Goal: Transaction & Acquisition: Purchase product/service

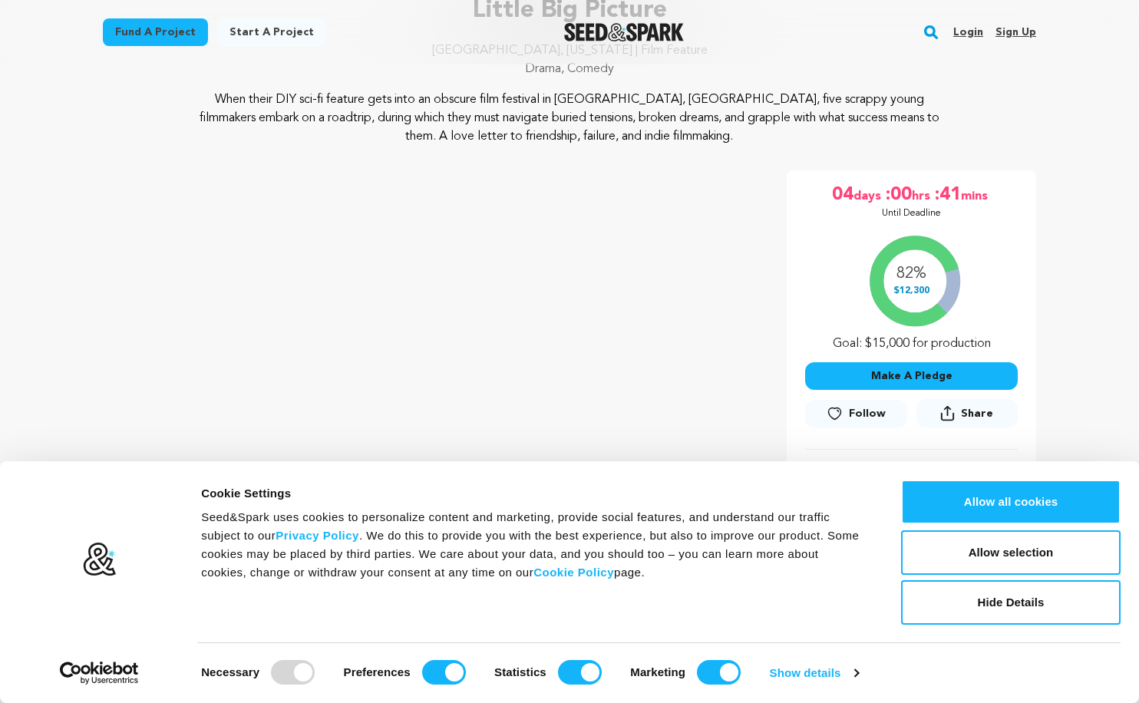
scroll to position [148, 0]
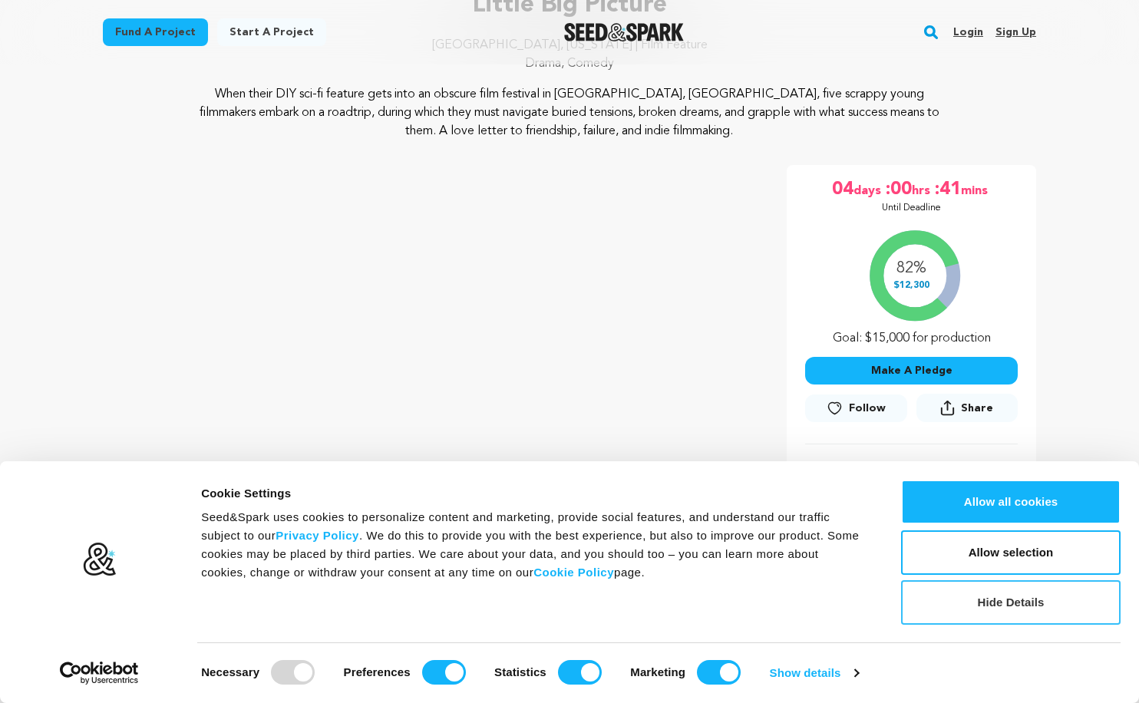
click at [1031, 602] on button "Hide Details" at bounding box center [1010, 602] width 219 height 45
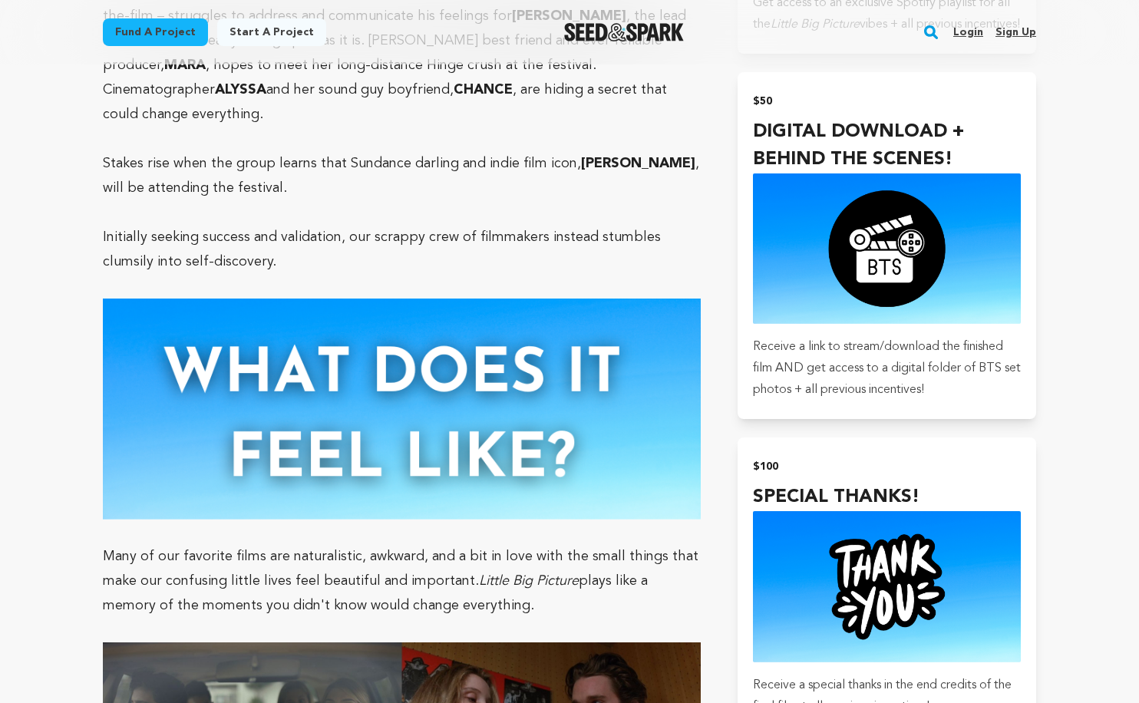
scroll to position [1618, 0]
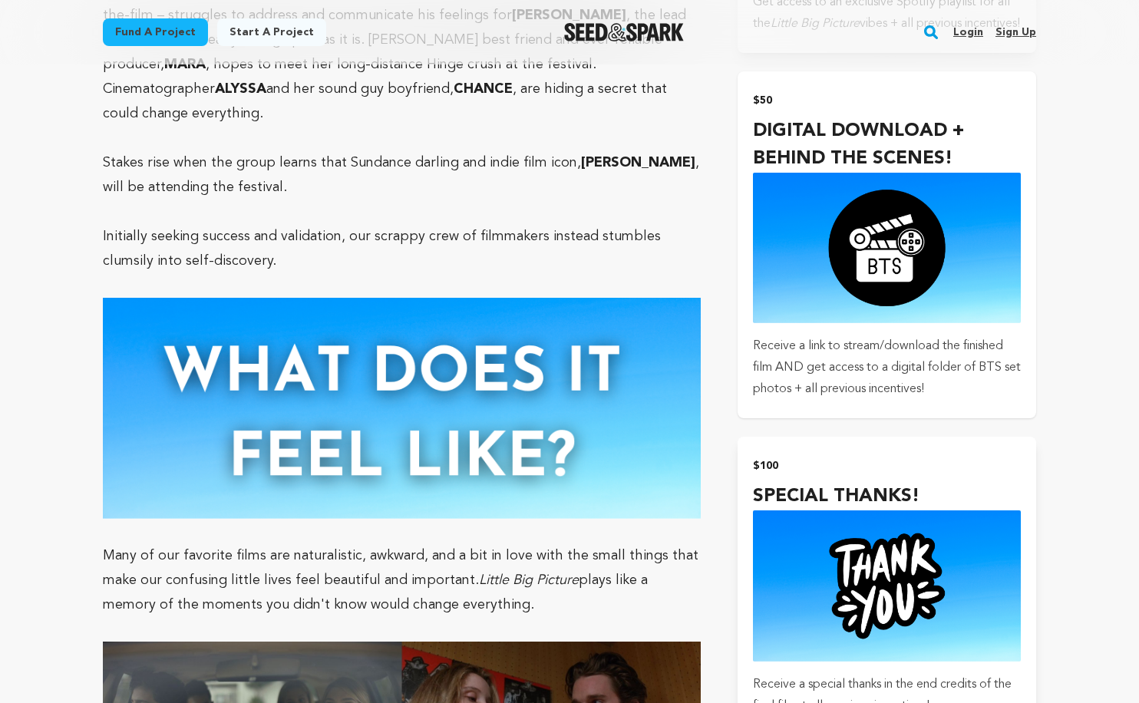
click at [873, 362] on p "Receive a link to stream/download the finished film AND get access to a digital…" at bounding box center [887, 367] width 268 height 64
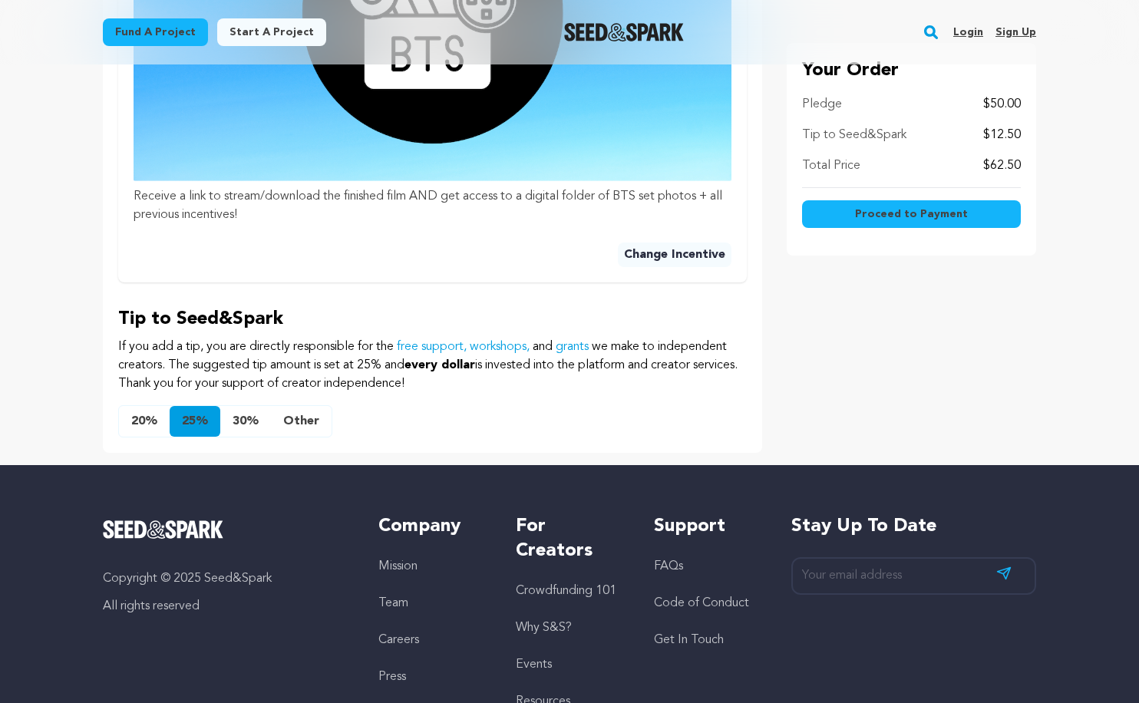
scroll to position [814, 0]
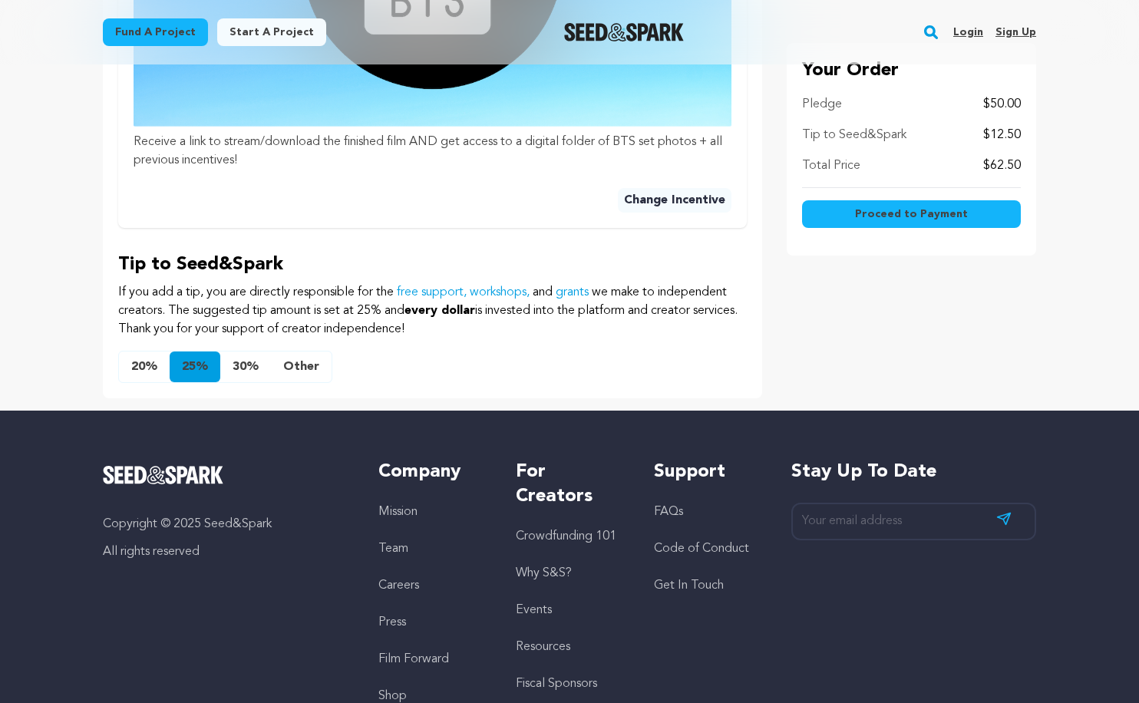
click at [295, 351] on button "Other" at bounding box center [301, 366] width 61 height 31
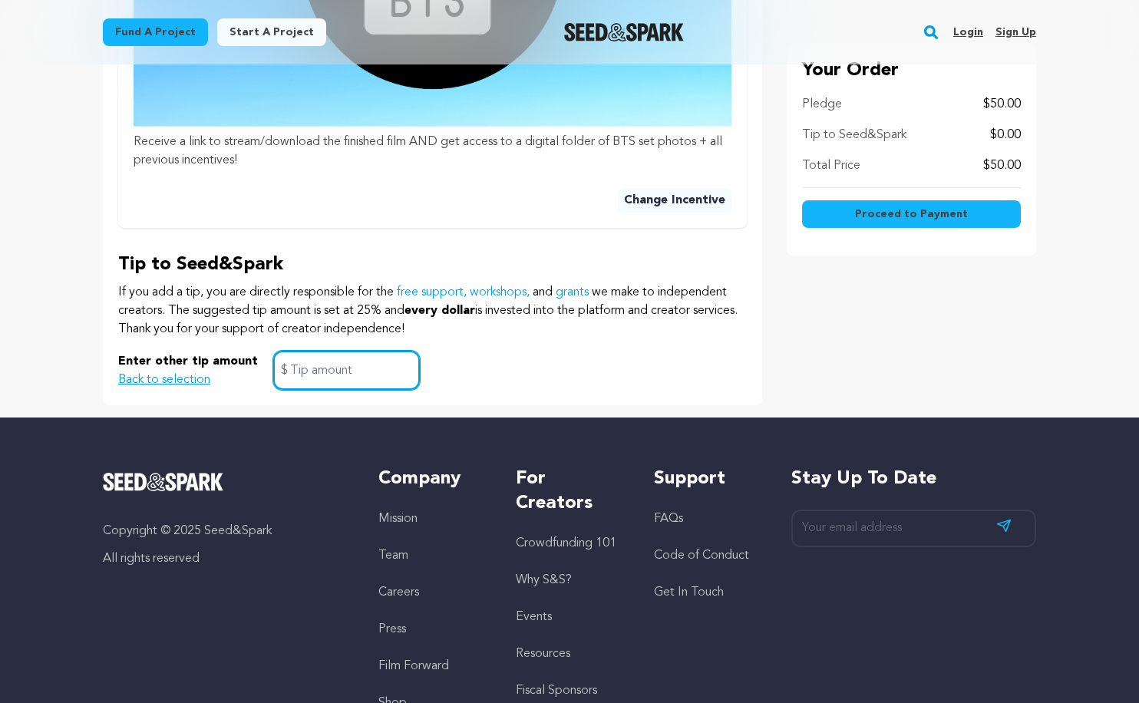
click at [330, 358] on input "text" at bounding box center [346, 370] width 147 height 39
type input "0"
click at [651, 287] on p "If you add a tip, you are directly responsible for the free support, workshops,…" at bounding box center [432, 310] width 628 height 55
click at [676, 320] on p "If you add a tip, you are directly responsible for the free support, workshops,…" at bounding box center [432, 310] width 628 height 55
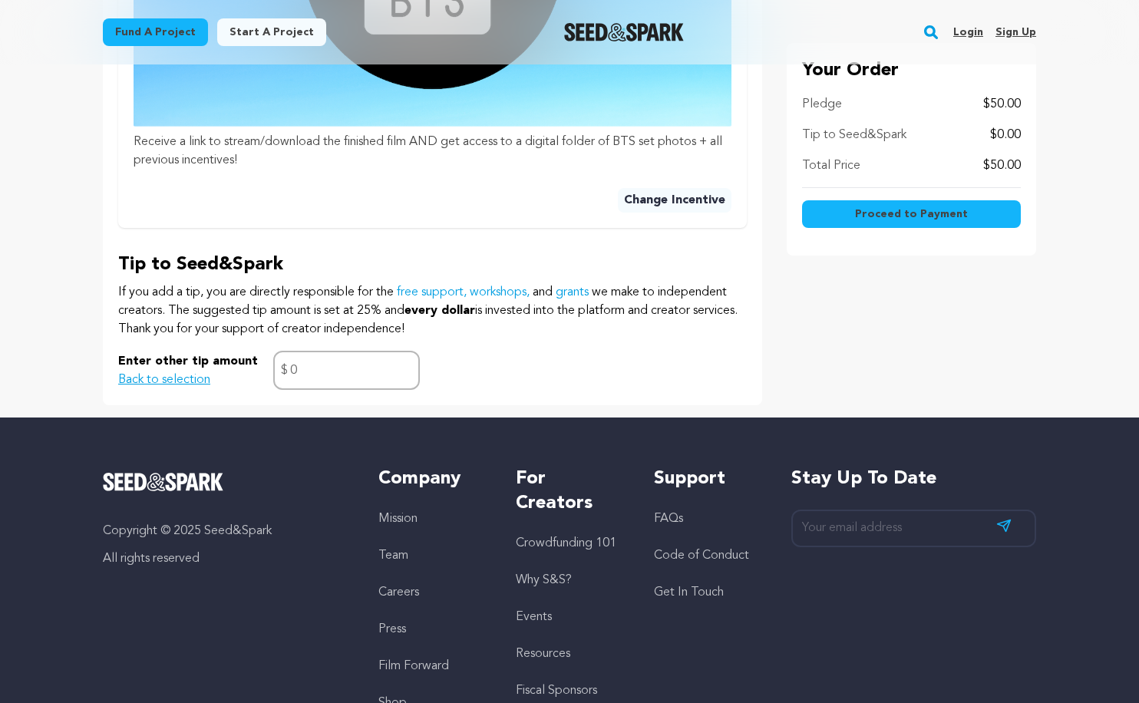
click at [931, 216] on span "Proceed to Payment" at bounding box center [911, 213] width 113 height 15
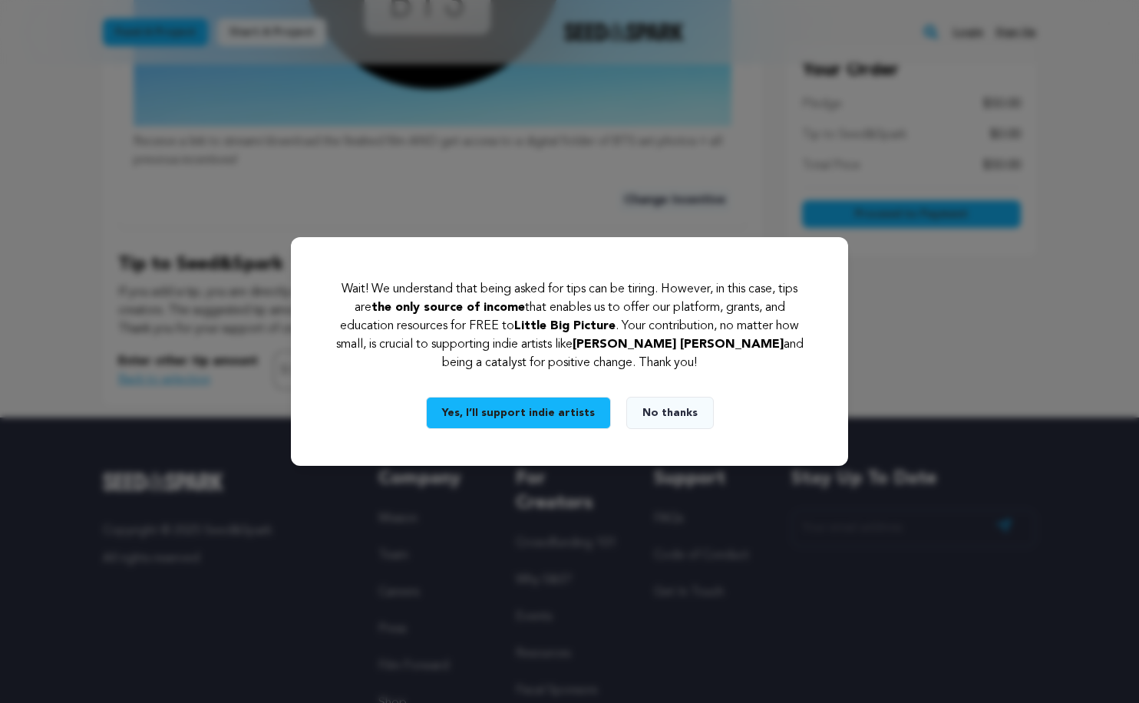
click at [644, 421] on button "No thanks" at bounding box center [669, 413] width 87 height 32
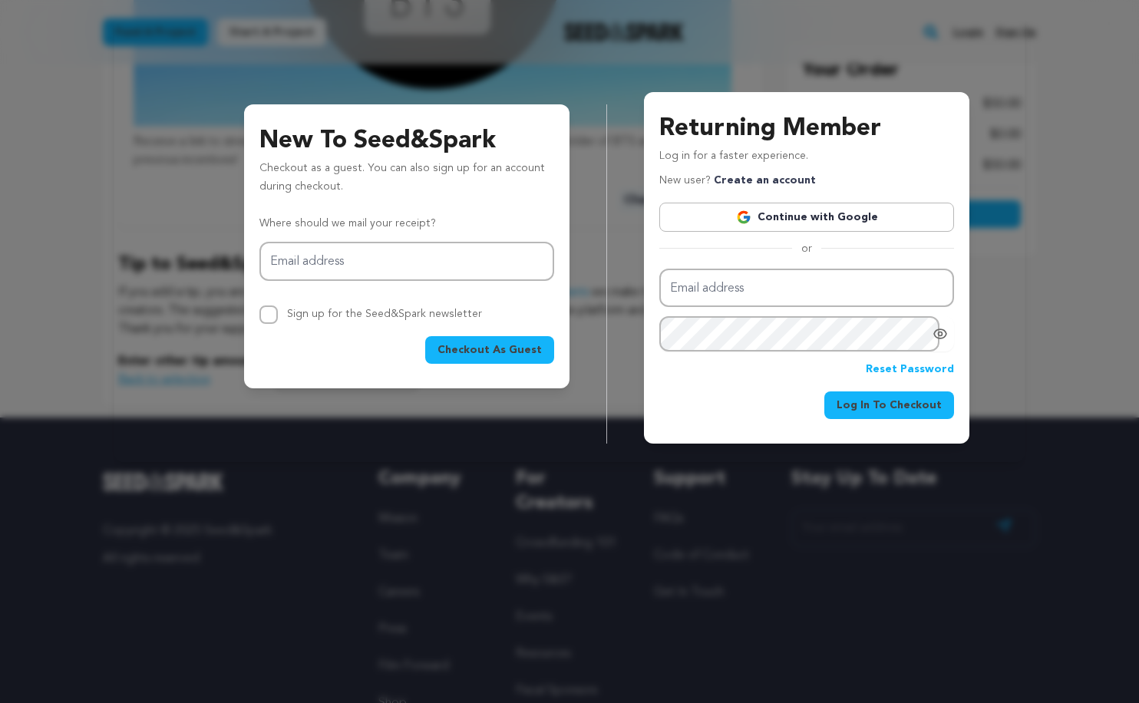
click at [806, 223] on link "Continue with Google" at bounding box center [806, 217] width 295 height 29
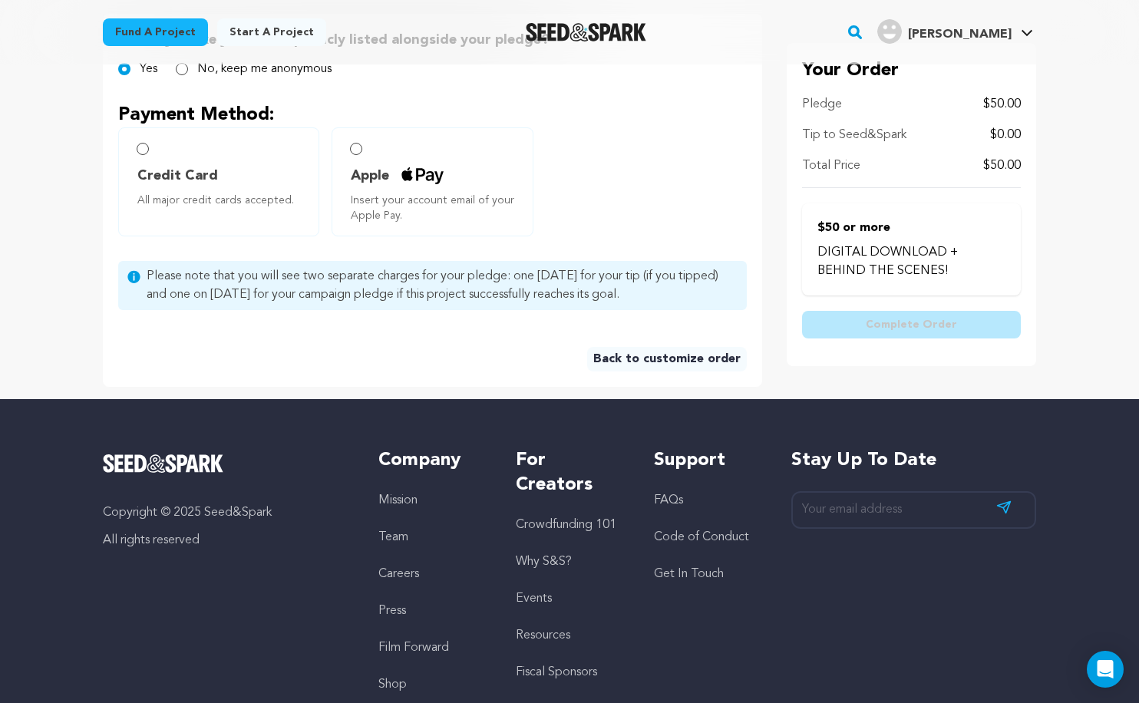
scroll to position [391, 0]
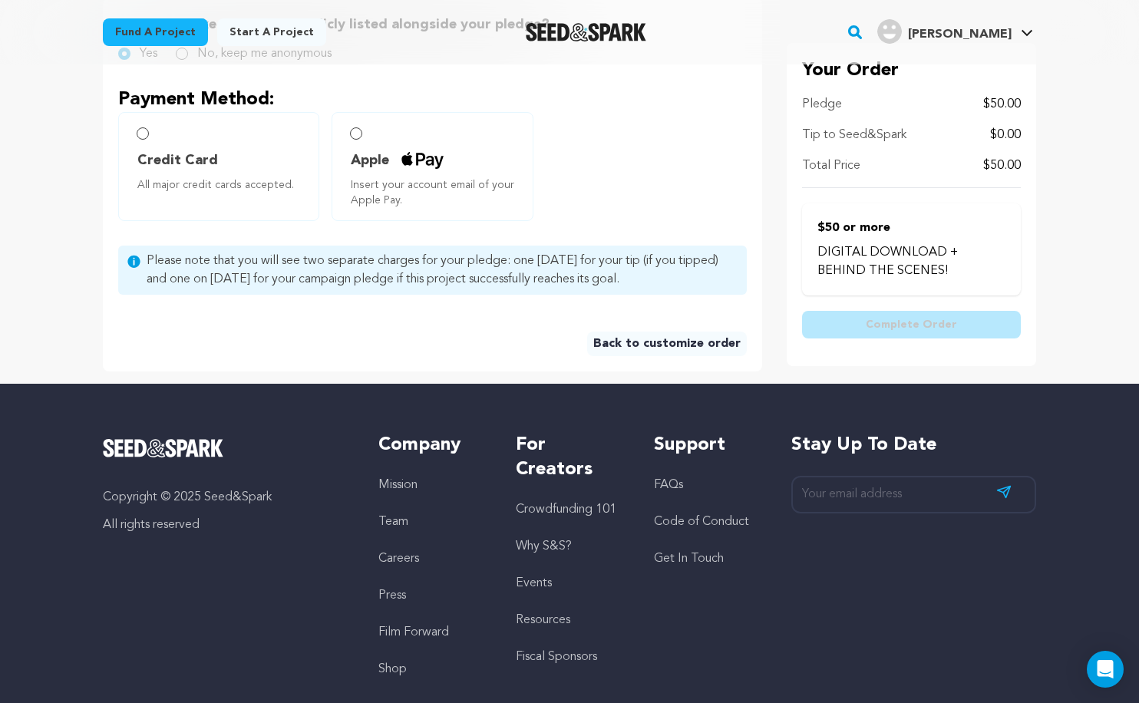
click at [140, 137] on input "Credit Card All major credit cards accepted." at bounding box center [143, 133] width 12 height 12
radio input "false"
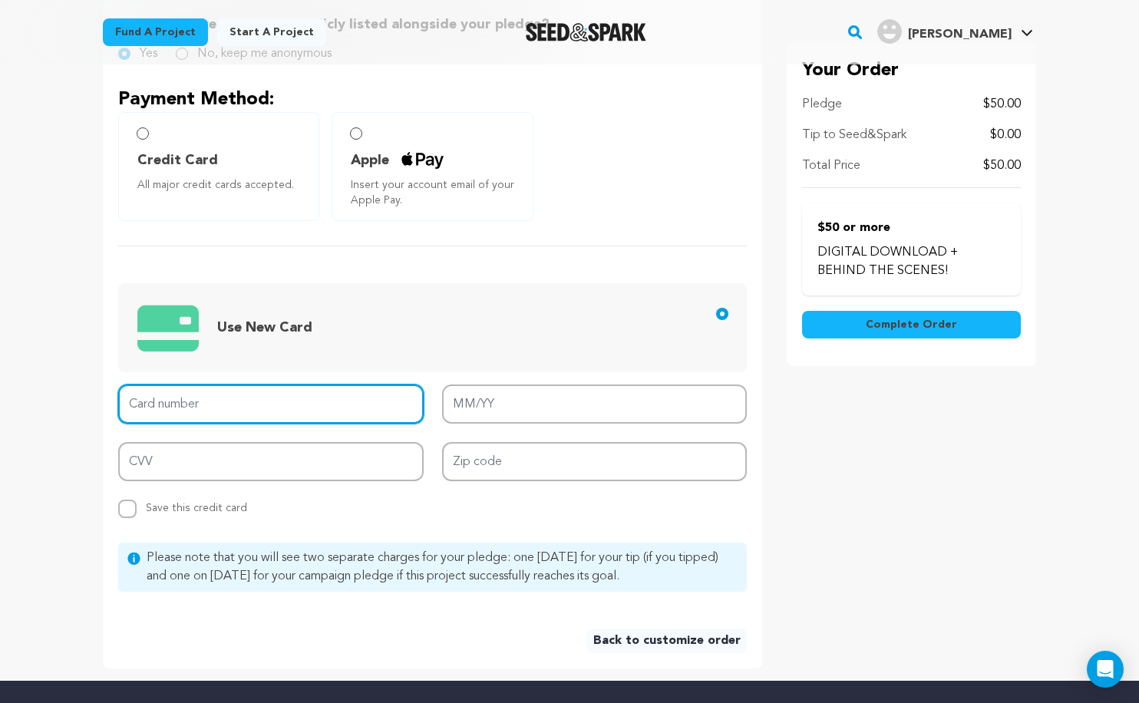
click at [264, 407] on input "Card number" at bounding box center [270, 403] width 305 height 39
type input "4833 1602 0205 7987"
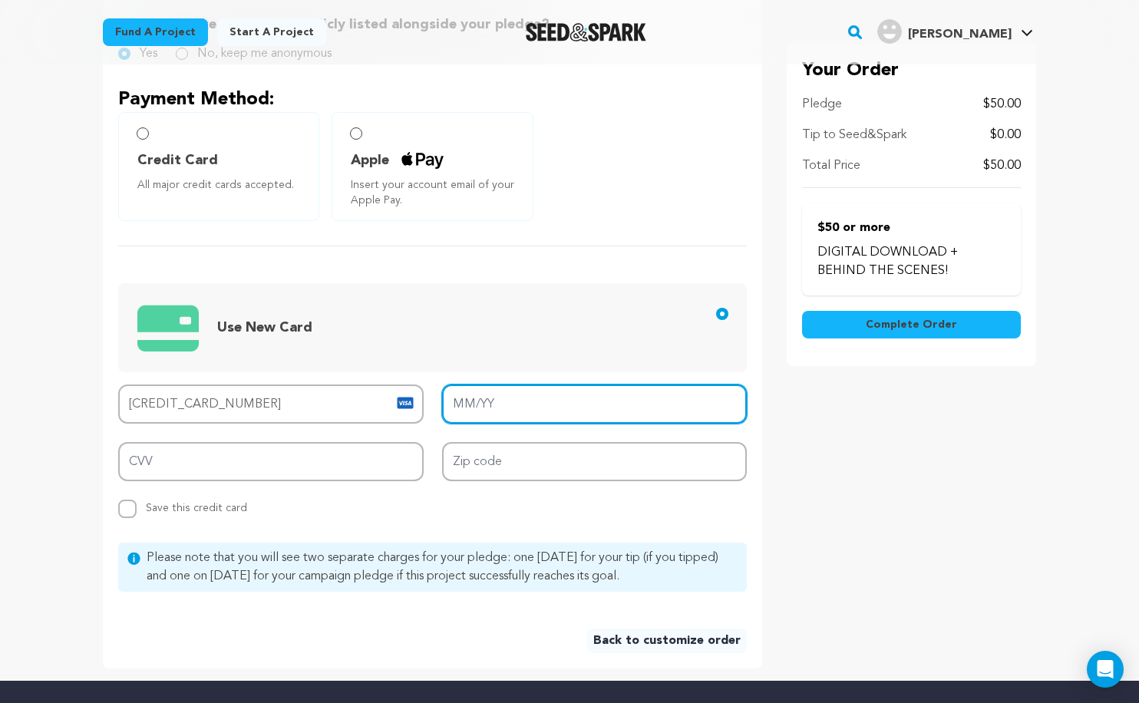
click at [501, 396] on input "MM/YY" at bounding box center [594, 403] width 305 height 39
type input "10/29"
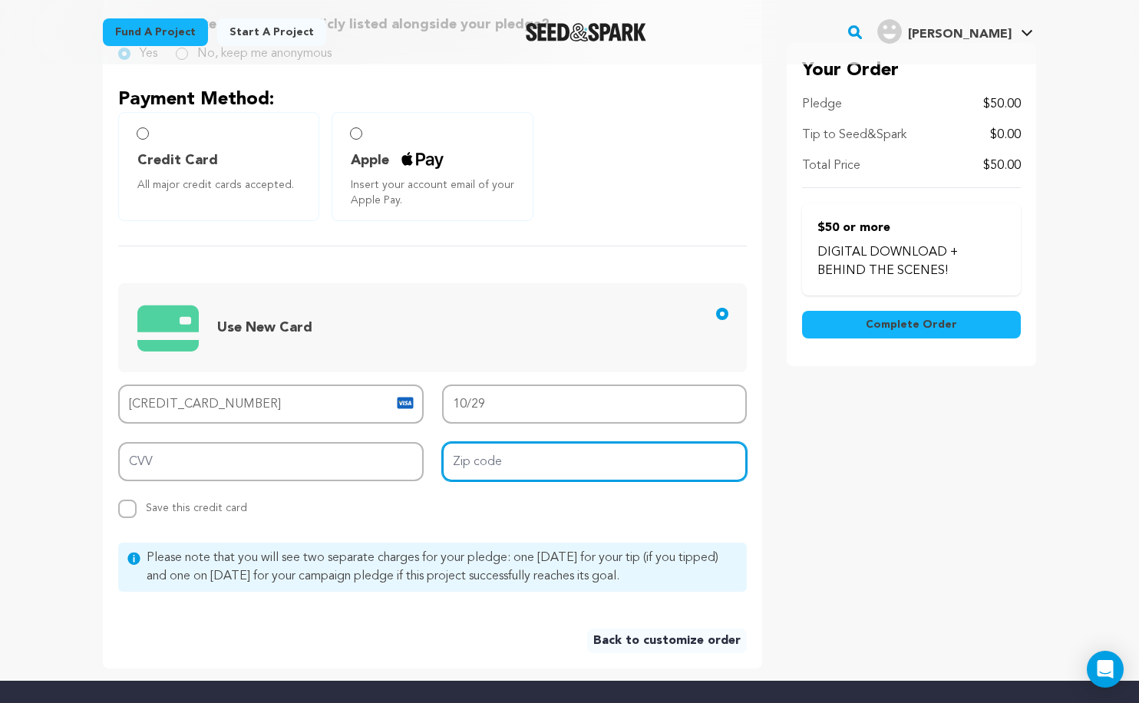
click at [538, 464] on input "Zip code" at bounding box center [594, 461] width 305 height 39
type input "90045"
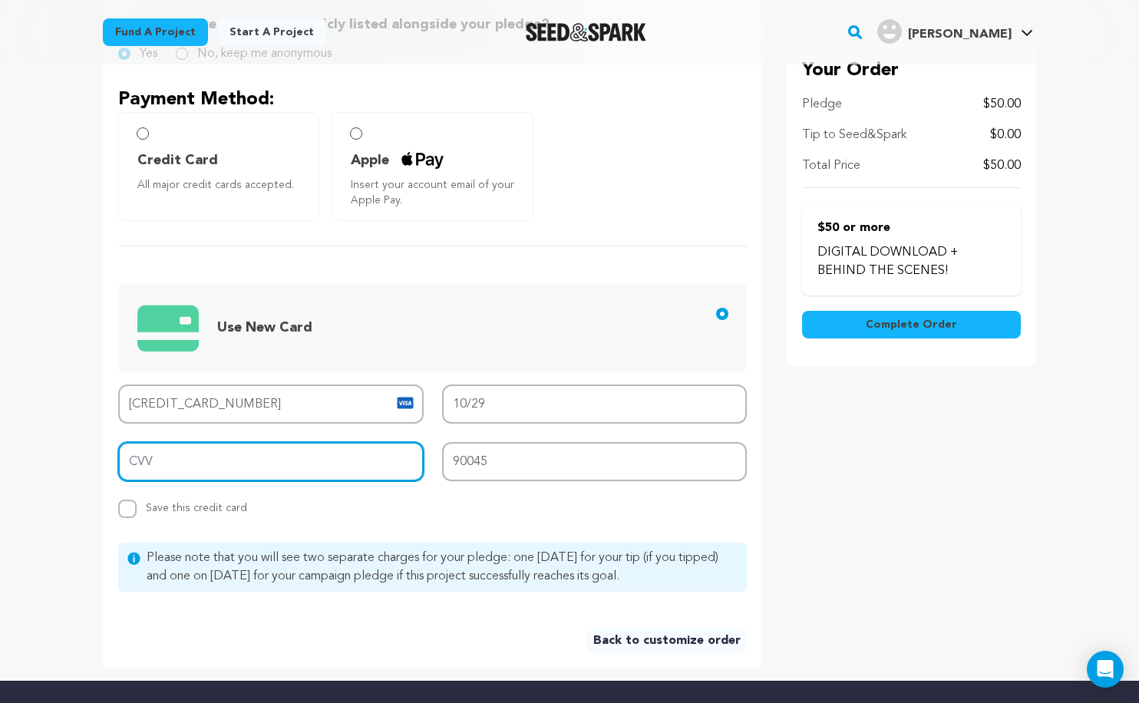
click at [346, 460] on input "CVV" at bounding box center [270, 461] width 305 height 39
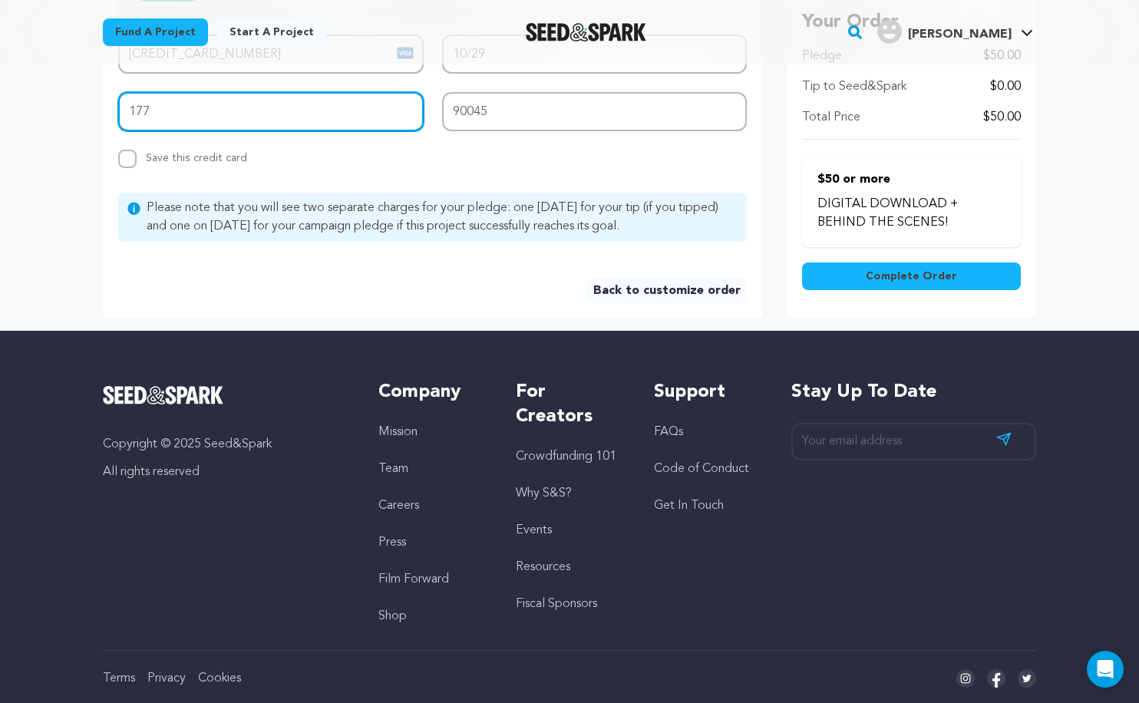
scroll to position [773, 0]
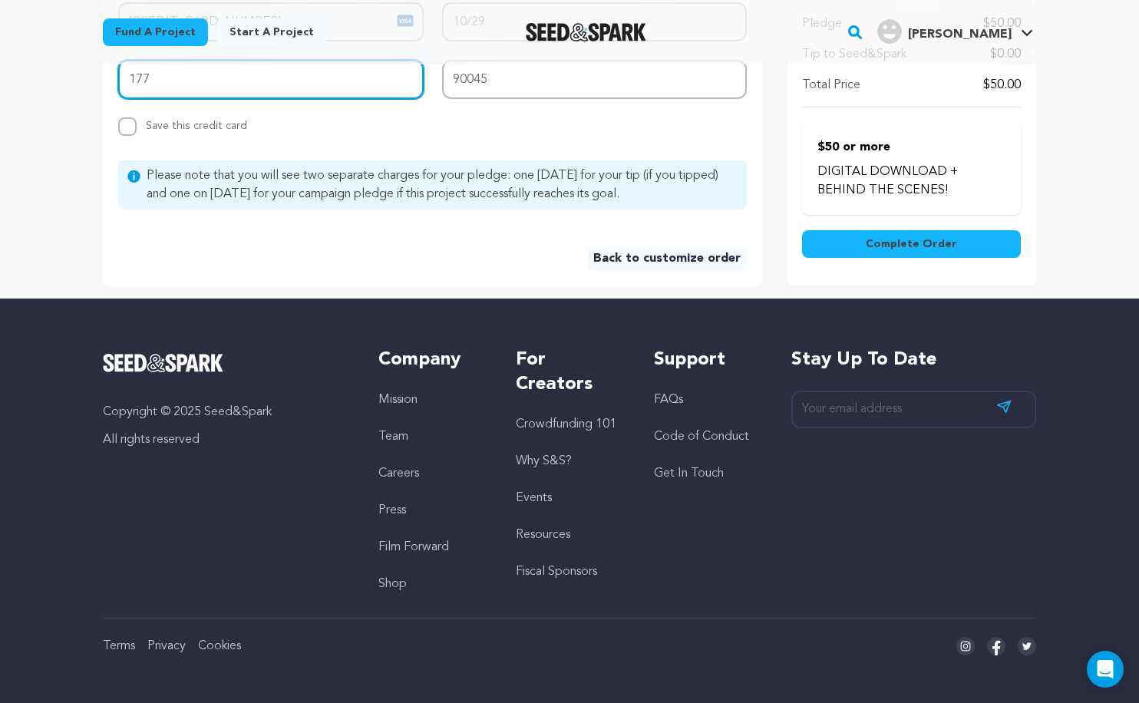
type input "177"
click at [906, 231] on button "Complete Order" at bounding box center [911, 245] width 219 height 28
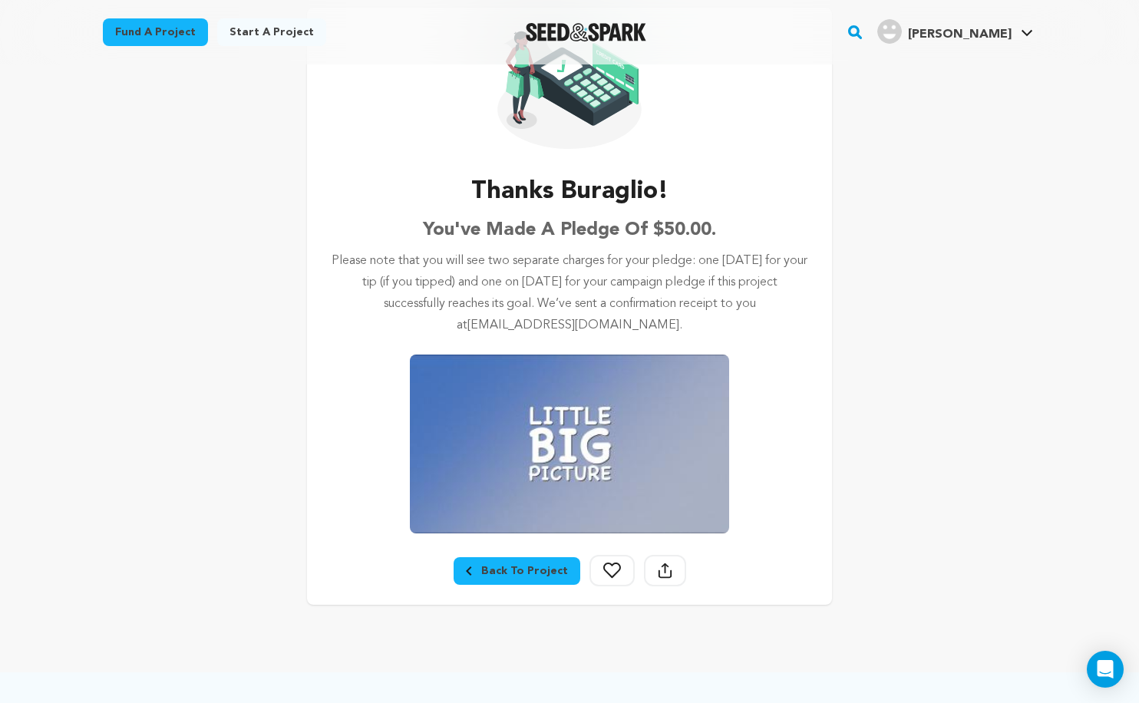
scroll to position [134, 0]
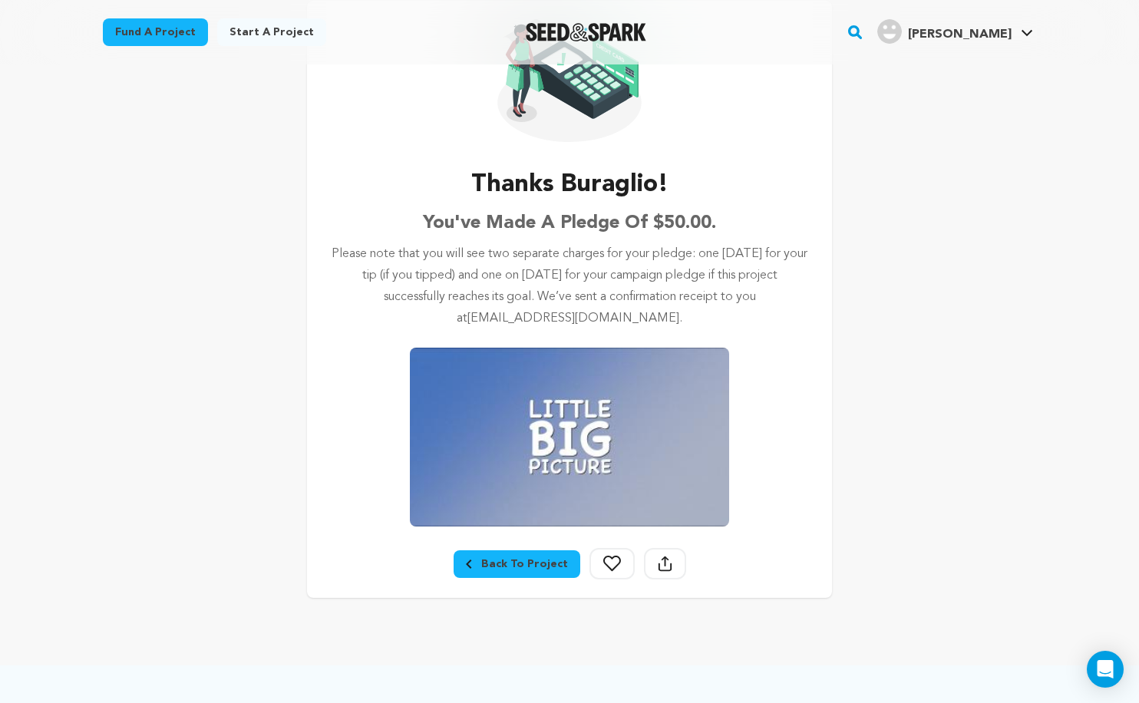
click at [524, 548] on div "Back To Project Follow Share Project" at bounding box center [569, 573] width 525 height 50
click at [527, 559] on div "Back To Project" at bounding box center [517, 563] width 102 height 15
